Goal: Find specific page/section: Find specific page/section

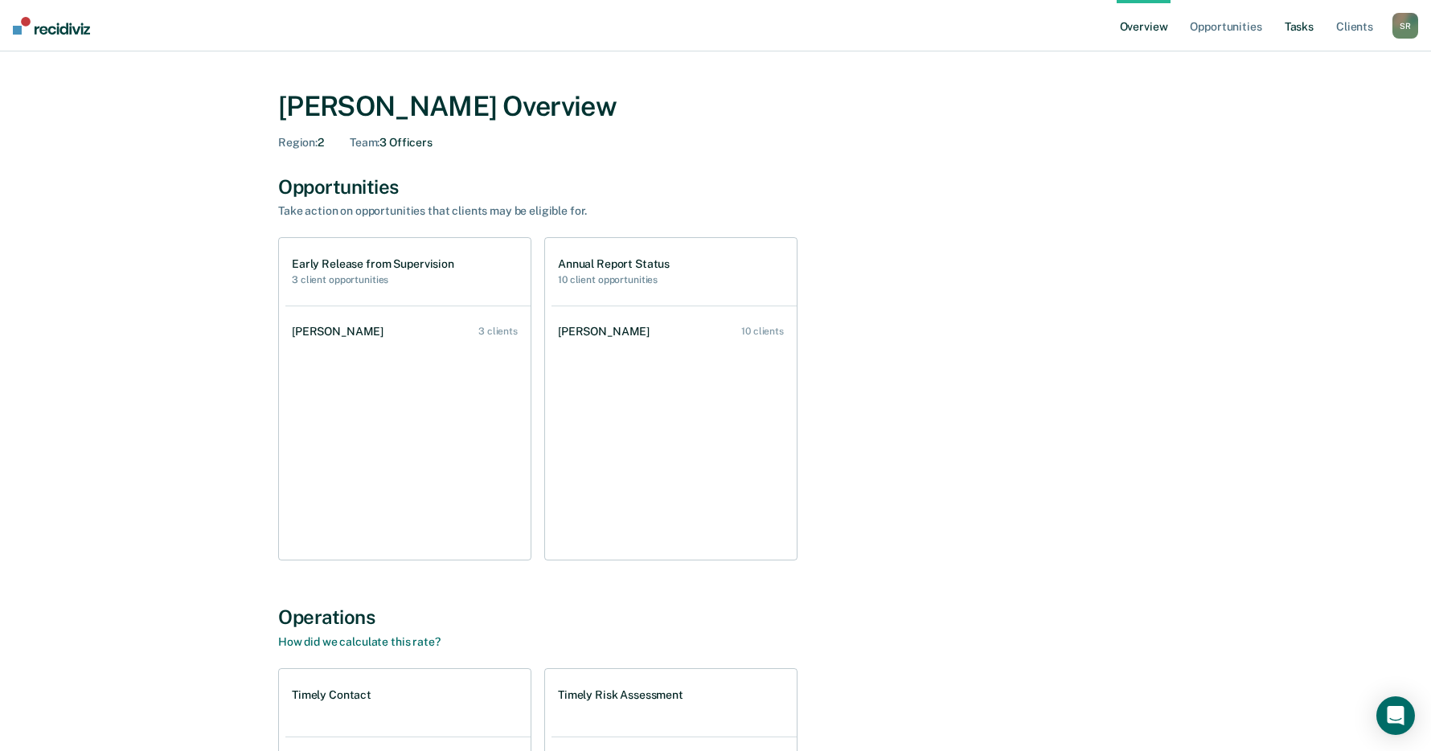
click at [1301, 23] on link "Tasks" at bounding box center [1298, 25] width 35 height 51
